Goal: Task Accomplishment & Management: Use online tool/utility

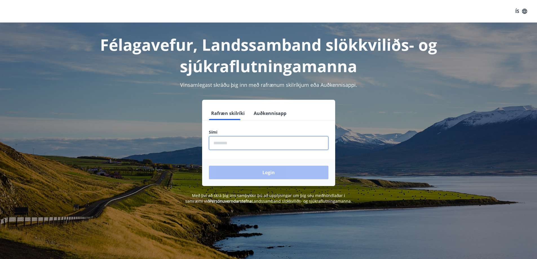
click at [228, 149] on input "phone" at bounding box center [268, 143] width 119 height 14
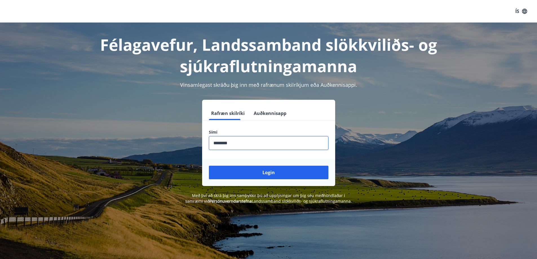
type input "********"
click at [209, 166] on button "Login" at bounding box center [268, 173] width 119 height 14
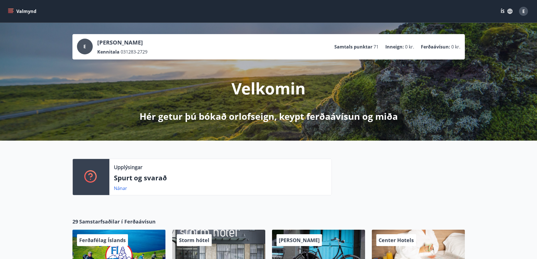
click at [10, 9] on icon "menu" at bounding box center [11, 9] width 6 height 1
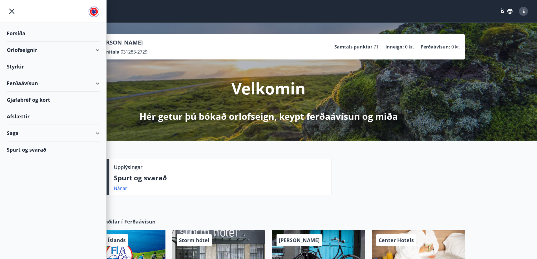
click at [33, 50] on div "Orlofseignir" at bounding box center [53, 50] width 93 height 17
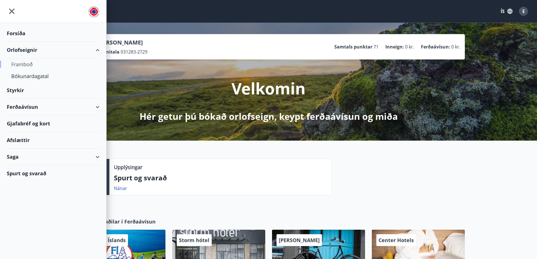
click at [25, 61] on div "Framboð" at bounding box center [53, 64] width 84 height 12
